Goal: Complete application form

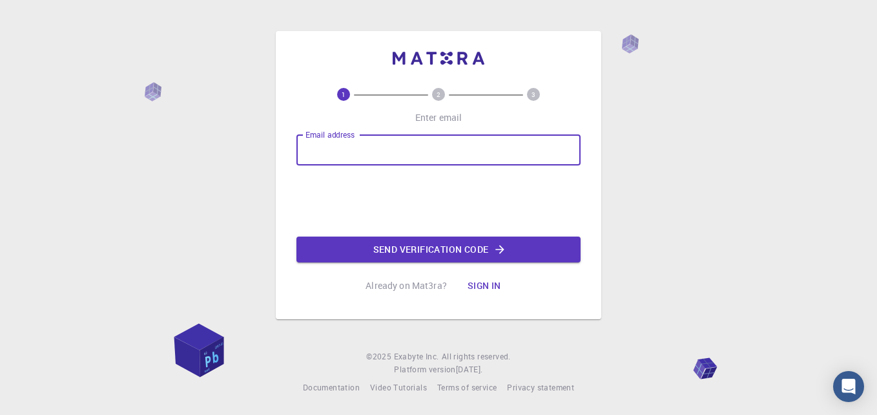
click at [420, 165] on input "Email address" at bounding box center [438, 149] width 284 height 31
type input "[EMAIL_ADDRESS][DOMAIN_NAME]"
click at [464, 252] on button "Send verification code" at bounding box center [438, 249] width 284 height 26
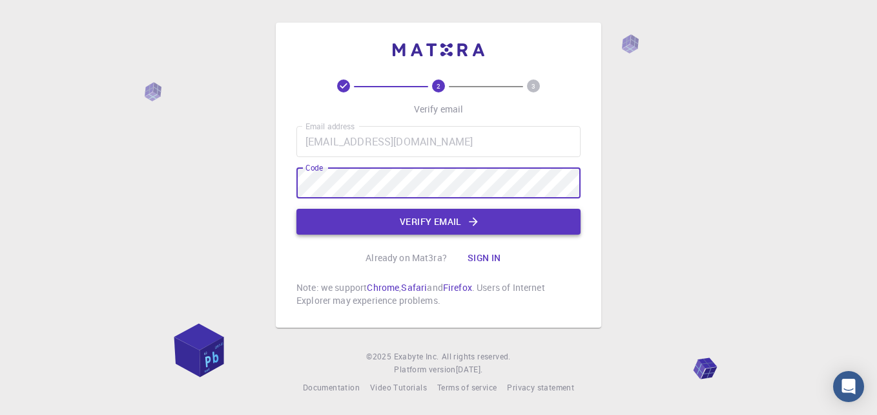
click at [454, 224] on button "Verify email" at bounding box center [438, 222] width 284 height 26
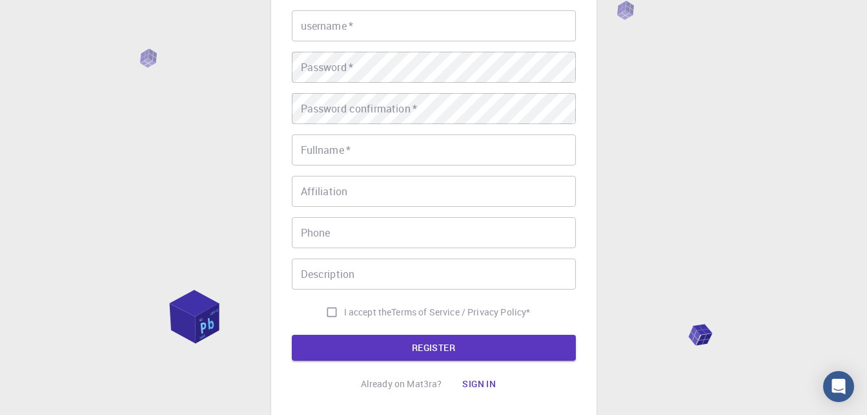
scroll to position [114, 0]
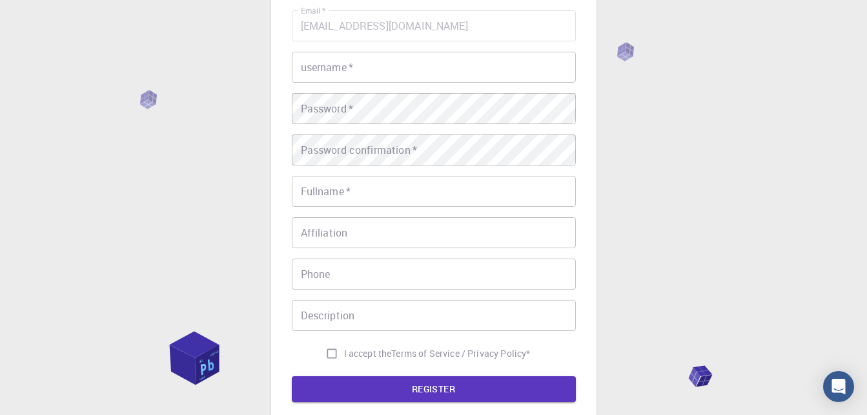
click at [366, 354] on span "I accept the" at bounding box center [368, 353] width 48 height 13
click at [344, 354] on input "I accept the Terms of Service / Privacy Policy *" at bounding box center [332, 353] width 25 height 25
checkbox input "true"
click at [408, 391] on button "REGISTER" at bounding box center [434, 389] width 284 height 26
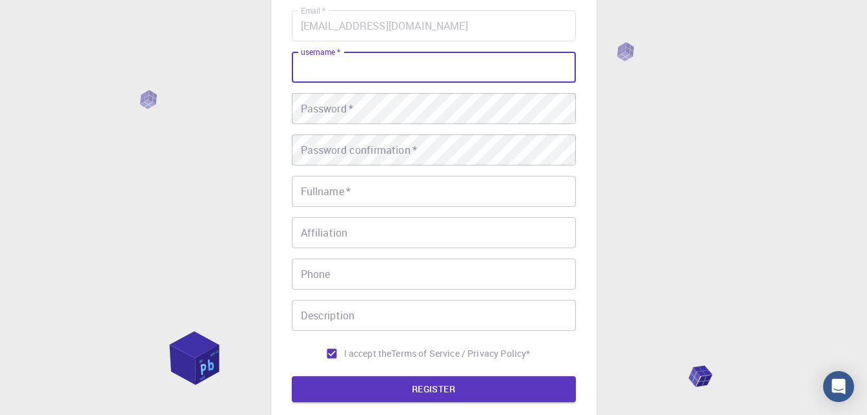
click at [315, 70] on input "username   *" at bounding box center [434, 67] width 284 height 31
type input "j"
type input "Jalbot"
click at [292, 376] on button "REGISTER" at bounding box center [434, 389] width 284 height 26
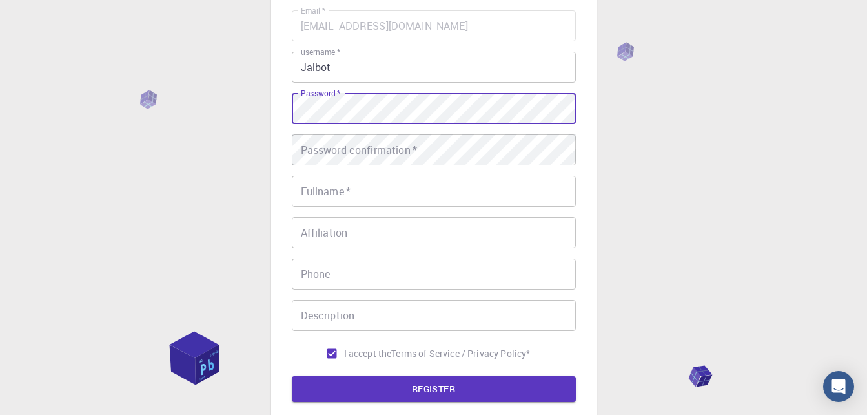
click at [292, 376] on button "REGISTER" at bounding box center [434, 389] width 284 height 26
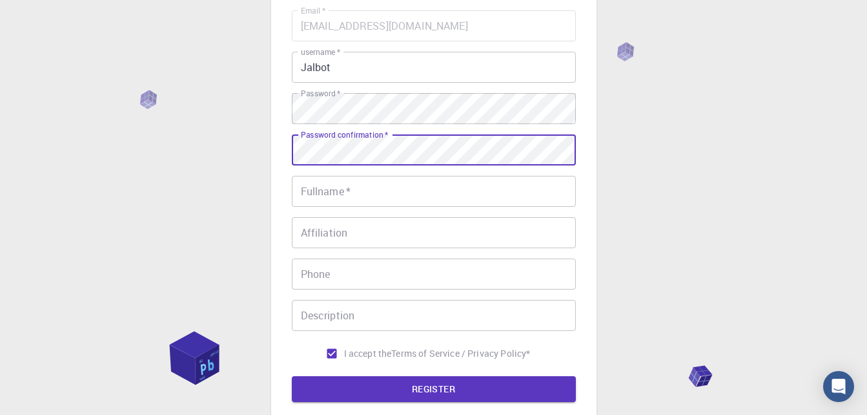
click at [292, 376] on button "REGISTER" at bounding box center [434, 389] width 284 height 26
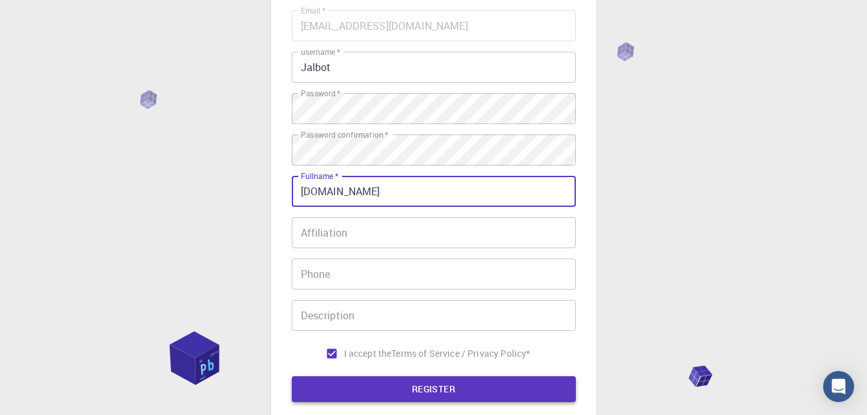
type input "[DOMAIN_NAME]"
click at [414, 386] on button "REGISTER" at bounding box center [434, 389] width 284 height 26
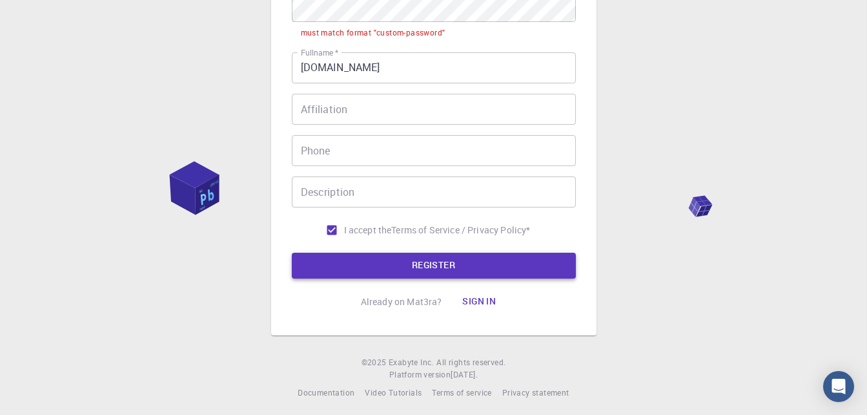
scroll to position [335, 0]
